Goal: Find specific page/section

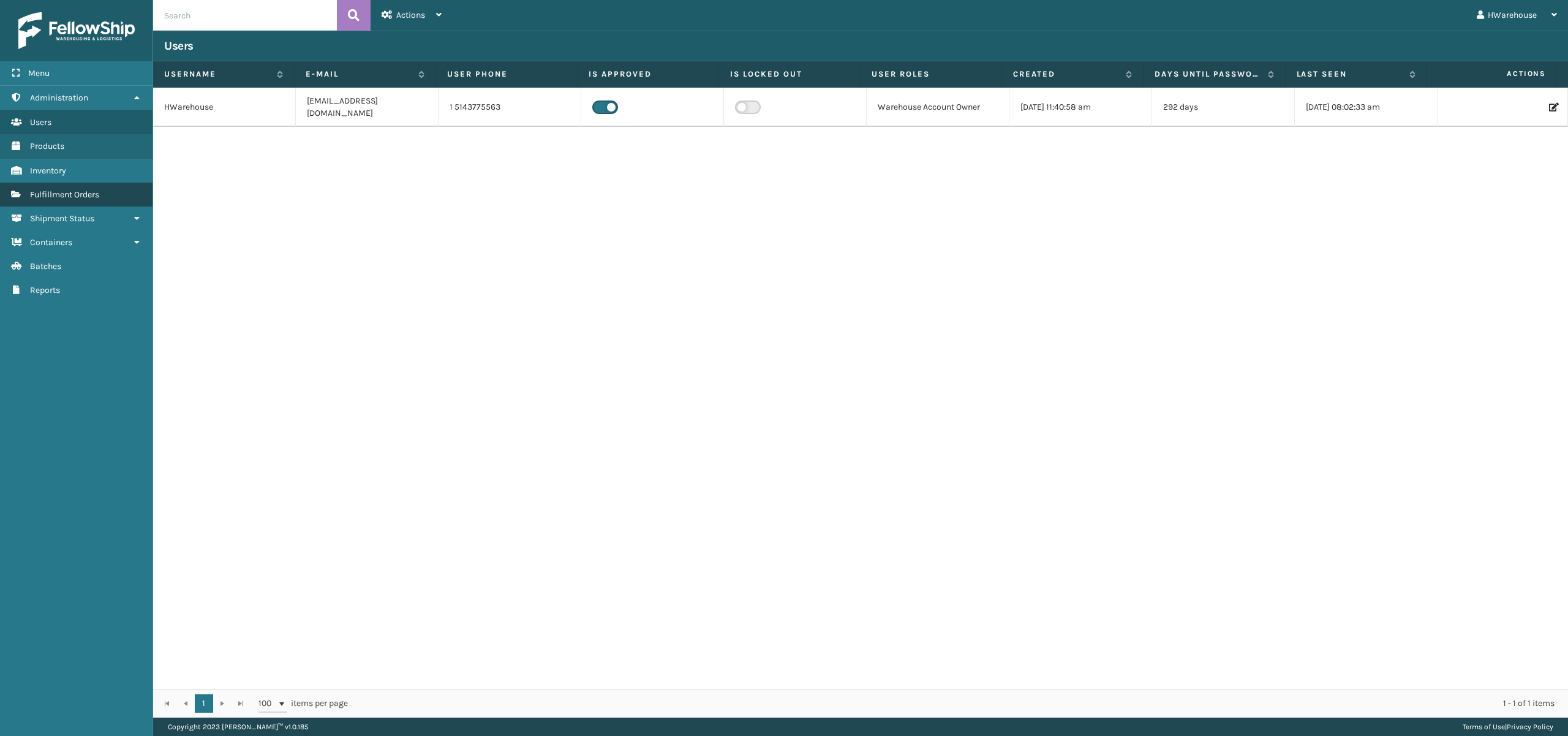
click at [74, 191] on span "Fulfillment Orders" at bounding box center [65, 194] width 69 height 11
